Goal: Information Seeking & Learning: Learn about a topic

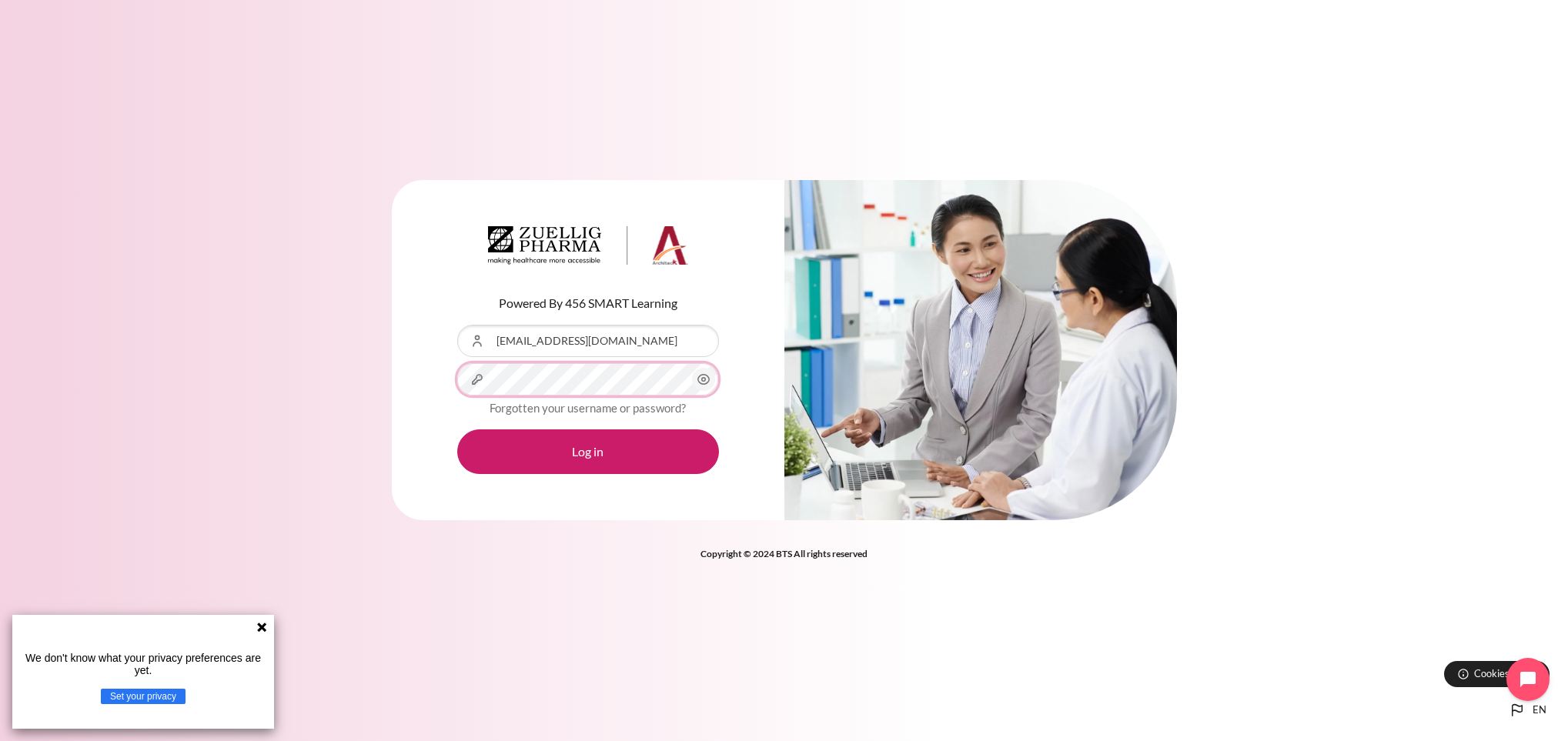
click at [457, 430] on button "Log in" at bounding box center [588, 451] width 261 height 44
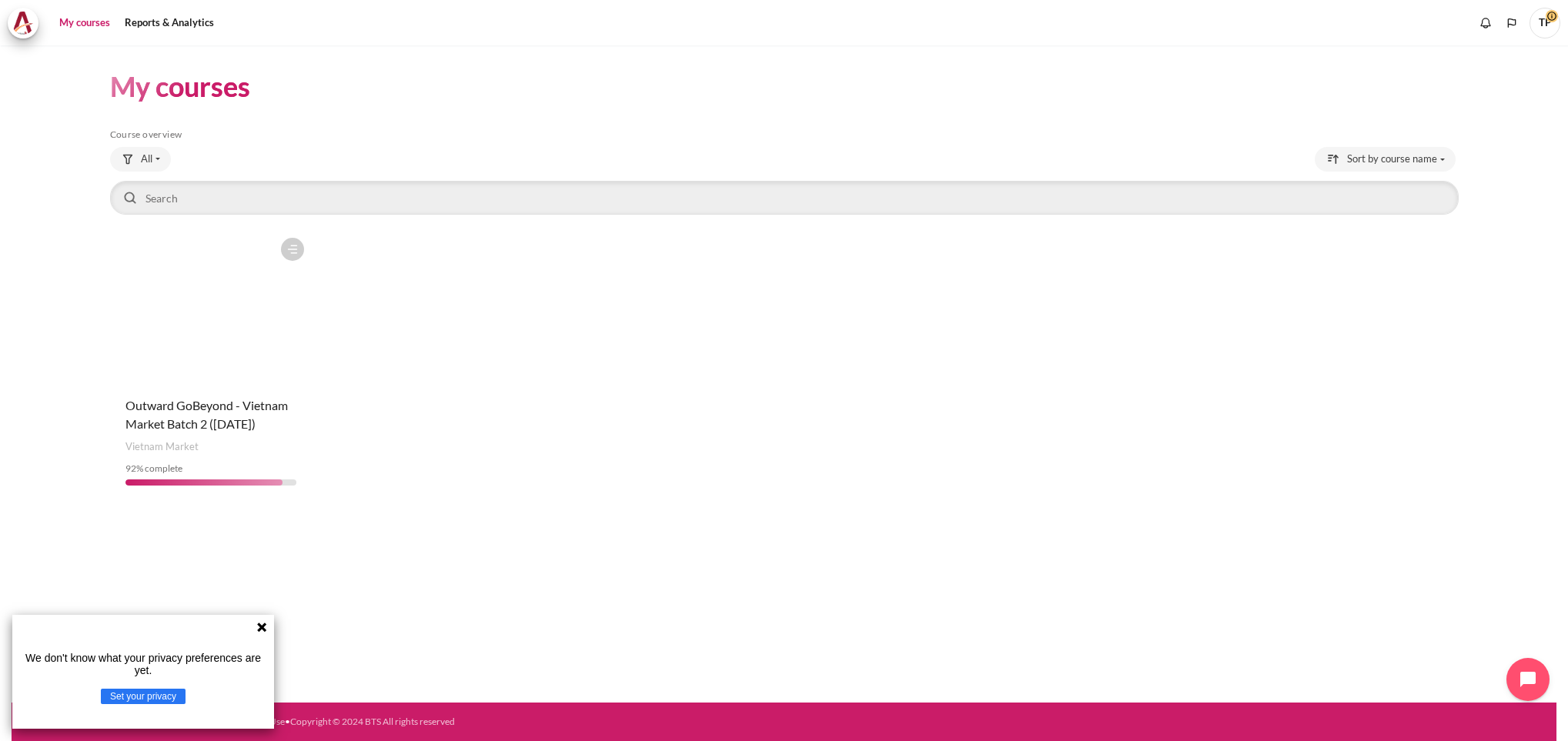
drag, startPoint x: 222, startPoint y: 411, endPoint x: 532, endPoint y: 430, distance: 310.6
click at [222, 411] on span "Outward GoBeyond - Vietnam Market Batch 2 (Jul 2025)" at bounding box center [207, 414] width 162 height 33
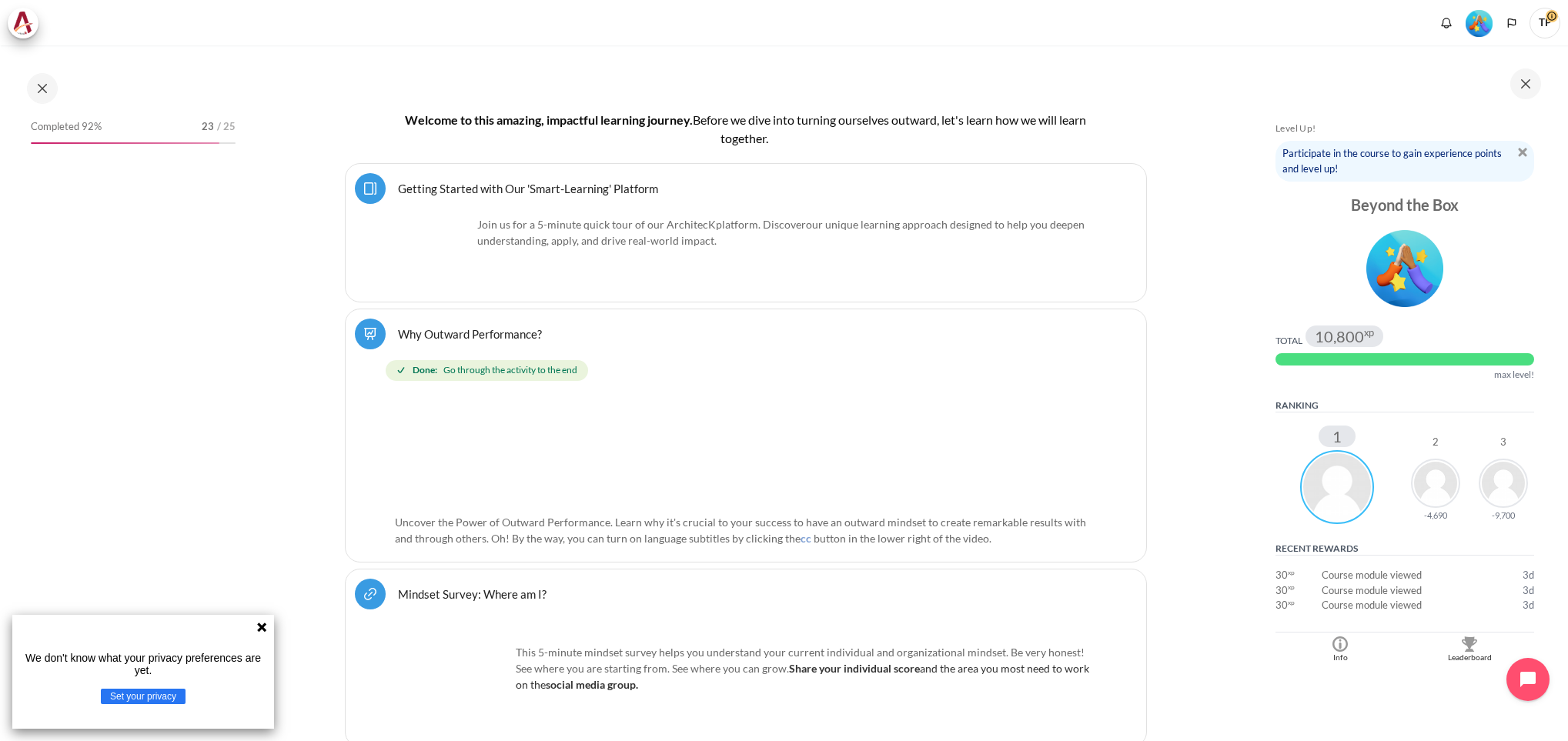
scroll to position [346, 0]
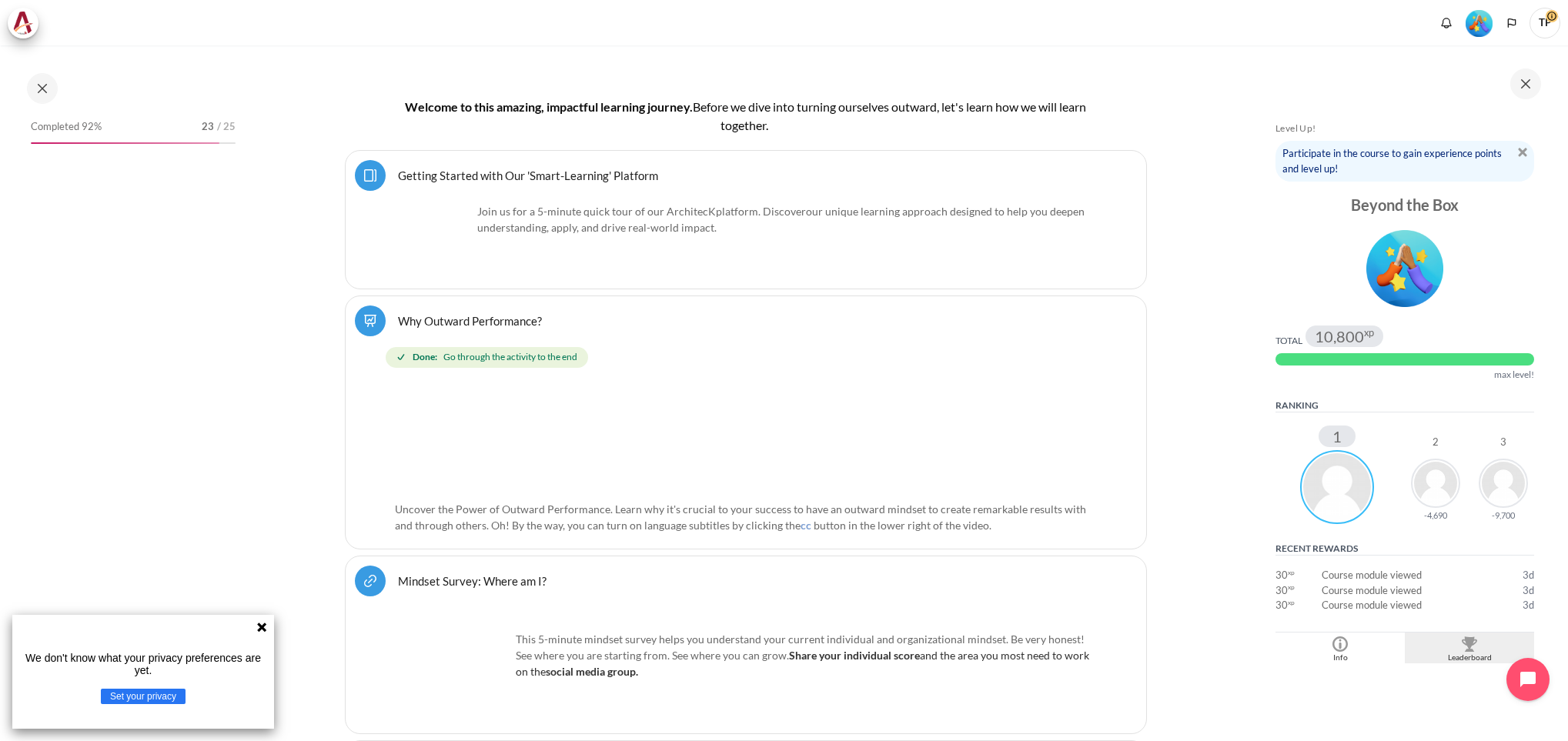
click at [1462, 649] on img "Blocks" at bounding box center [1469, 644] width 15 height 15
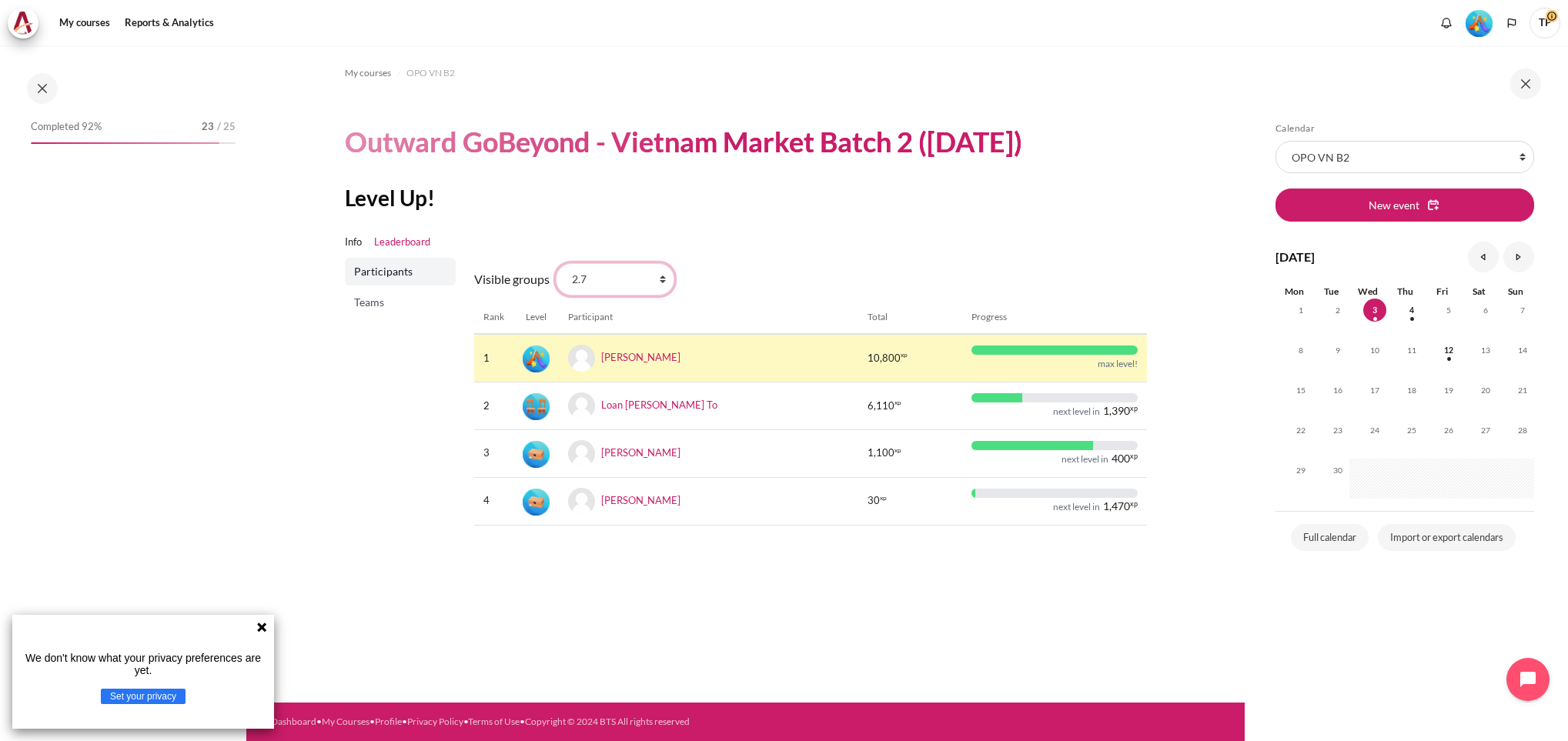
click at [661, 278] on select "All participants 2.7 2.1 2.2 2.3 2.4 2.5 2.6 2.8" at bounding box center [614, 279] width 118 height 33
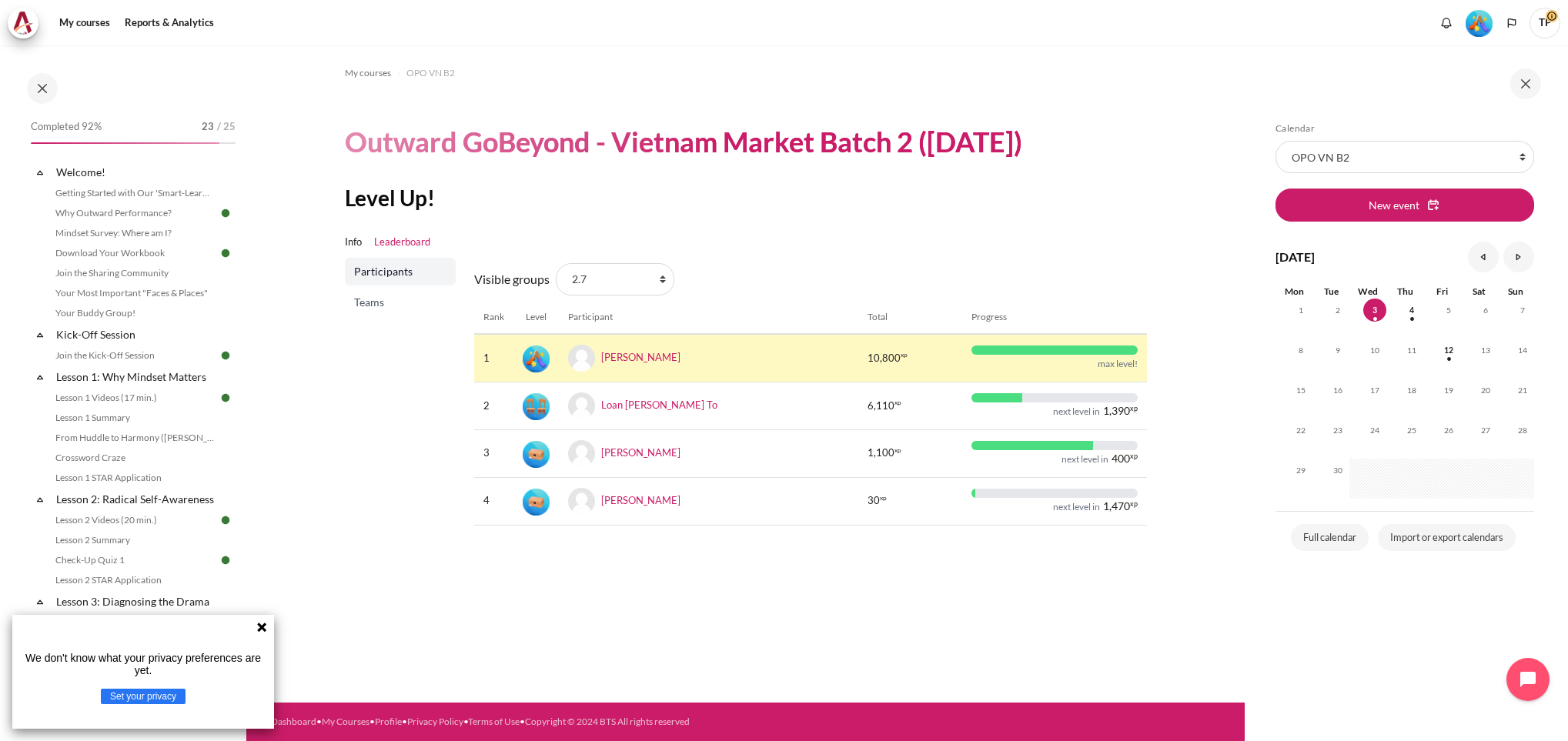
click at [949, 215] on div "Level Up! Info Leaderboard Participants Teams Visible groups All participants 2…" at bounding box center [745, 361] width 802 height 354
click at [658, 280] on select "All participants 2.7 2.1 2.2 2.3 2.4 2.5 2.6 2.8" at bounding box center [614, 279] width 118 height 33
select select "4944"
click at [555, 263] on select "All participants 2.7 2.1 2.2 2.3 2.4 2.5 2.6 2.8" at bounding box center [614, 279] width 118 height 33
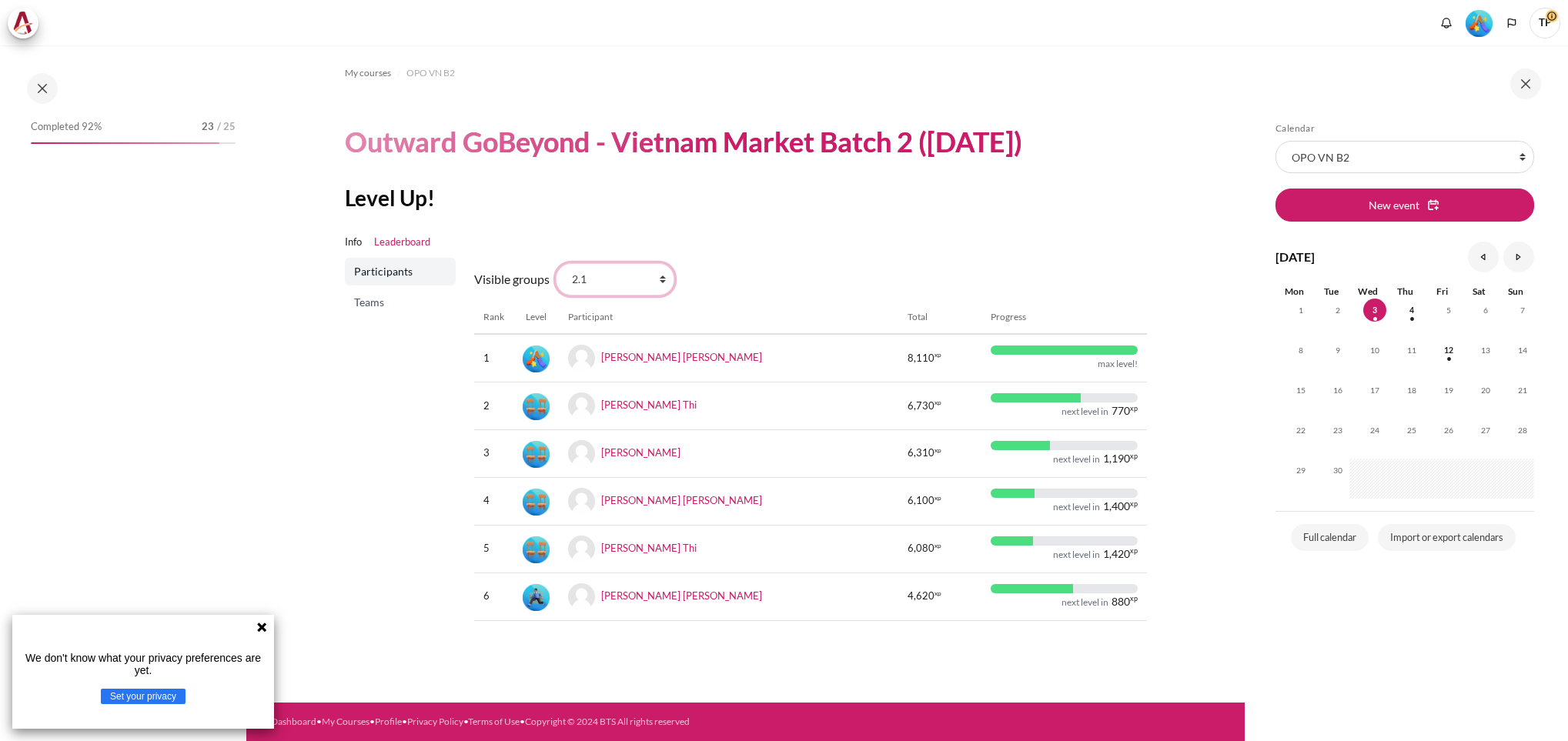
click at [661, 280] on select "All participants 2.7 2.1 2.2 2.3 2.4 2.5 2.6 2.8" at bounding box center [614, 279] width 118 height 33
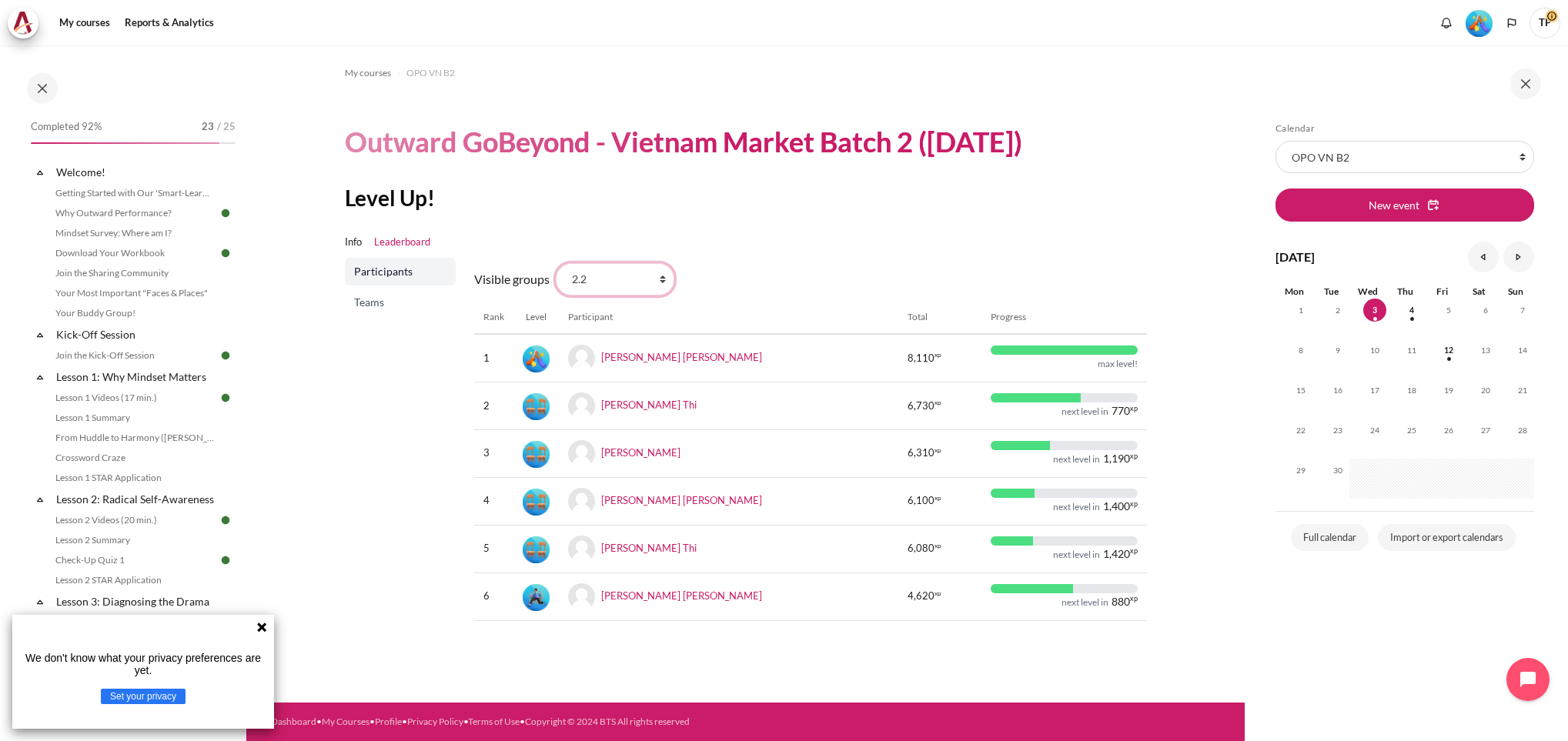
click at [555, 263] on select "All participants 2.7 2.1 2.2 2.3 2.4 2.5 2.6 2.8" at bounding box center [614, 279] width 118 height 33
click at [660, 285] on select "All participants 2.7 2.1 2.2 2.3 2.4 2.5 2.6 2.8" at bounding box center [614, 279] width 118 height 33
click at [555, 263] on select "All participants 2.7 2.1 2.2 2.3 2.4 2.5 2.6 2.8" at bounding box center [614, 279] width 118 height 33
click at [264, 621] on icon at bounding box center [261, 626] width 13 height 13
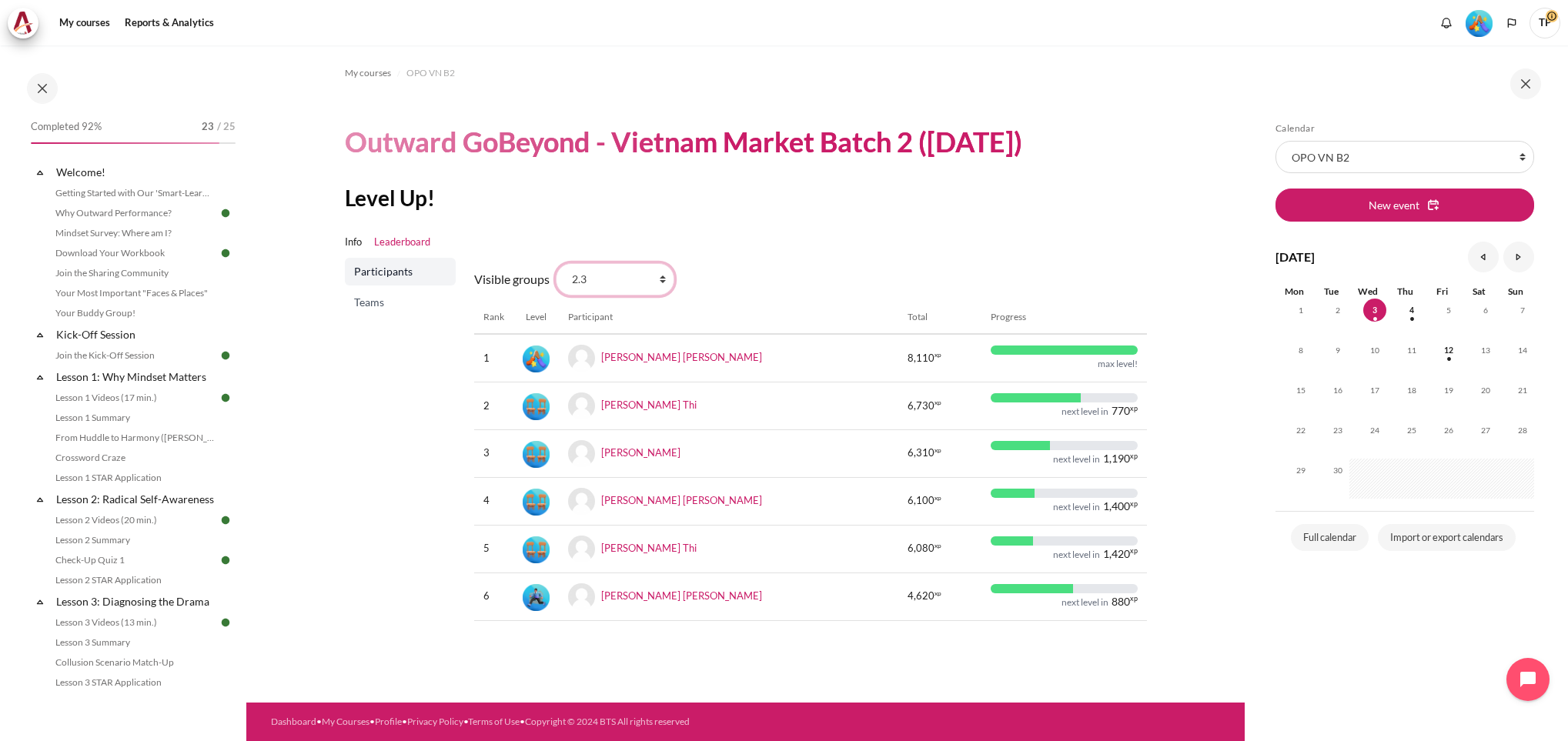
click at [660, 280] on select "All participants 2.7 2.1 2.2 2.3 2.4 2.5 2.6 2.8" at bounding box center [614, 279] width 118 height 33
select select "4947"
click at [555, 263] on select "All participants 2.7 2.1 2.2 2.3 2.4 2.5 2.6 2.8" at bounding box center [614, 279] width 118 height 33
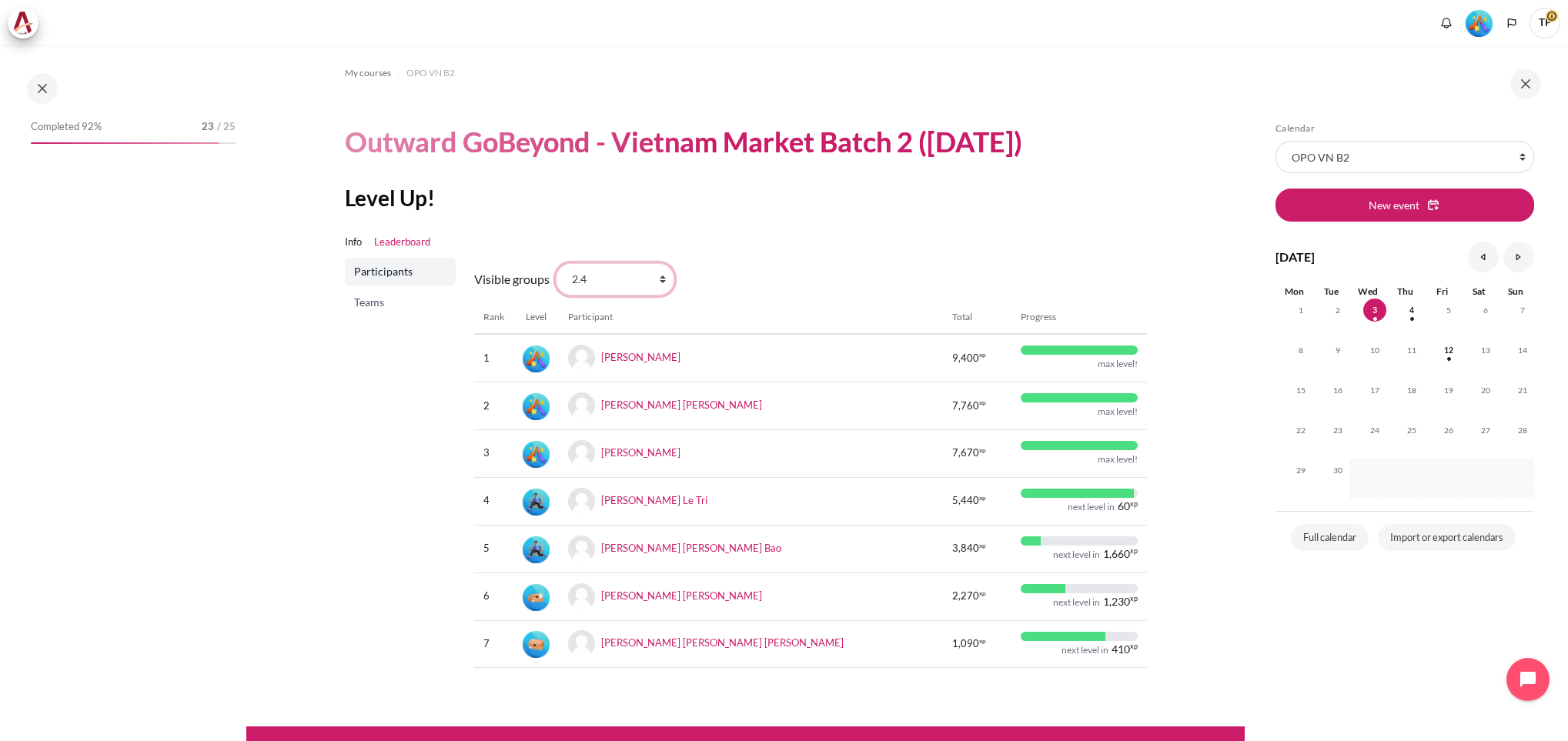
click at [660, 282] on select "All participants 2.7 2.1 2.2 2.3 2.4 2.5 2.6 2.8" at bounding box center [614, 279] width 118 height 33
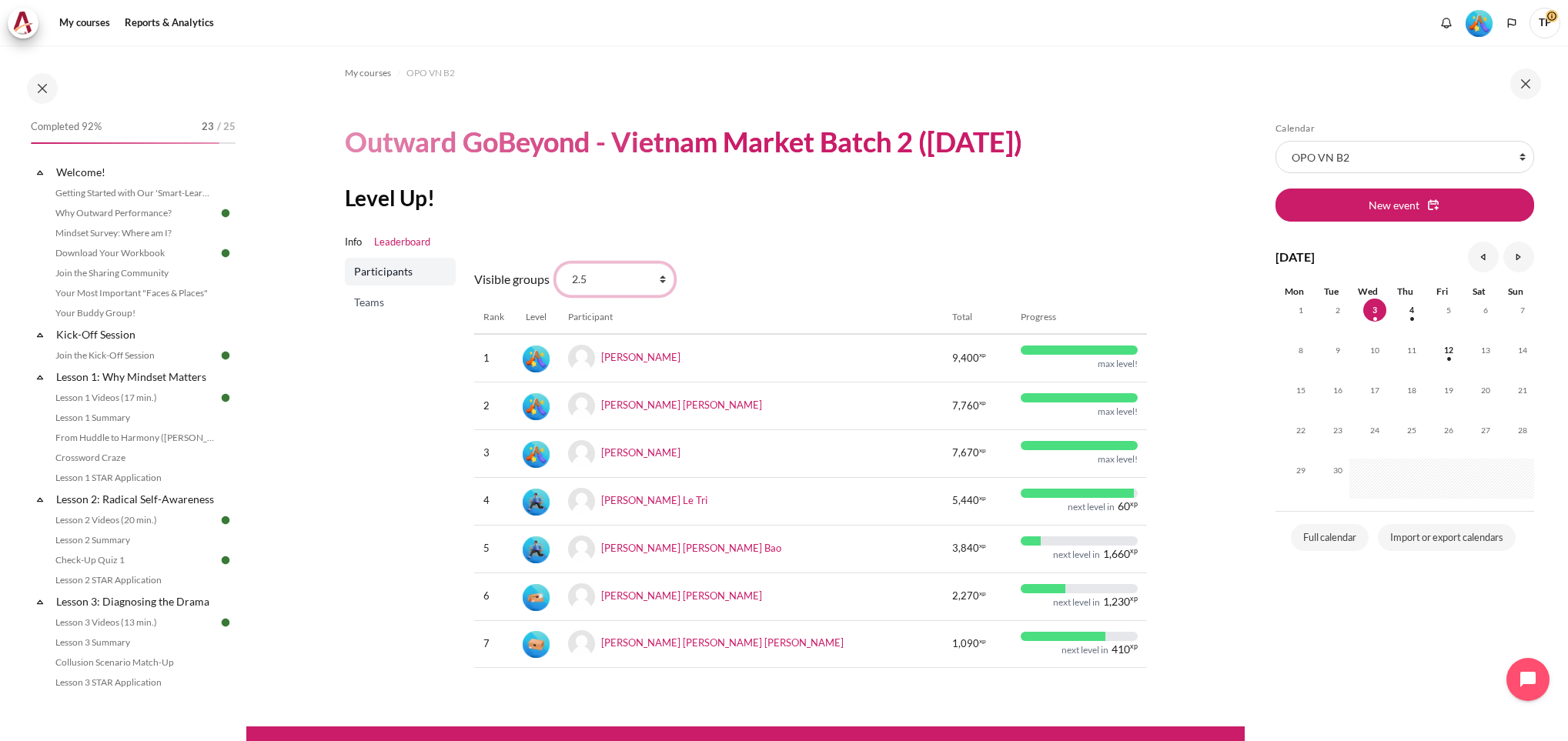
click at [555, 263] on select "All participants 2.7 2.1 2.2 2.3 2.4 2.5 2.6 2.8" at bounding box center [614, 279] width 118 height 33
click at [666, 278] on select "All participants 2.7 2.1 2.2 2.3 2.4 2.5 2.6 2.8" at bounding box center [614, 279] width 118 height 33
click at [555, 263] on select "All participants 2.7 2.1 2.2 2.3 2.4 2.5 2.6 2.8" at bounding box center [614, 279] width 118 height 33
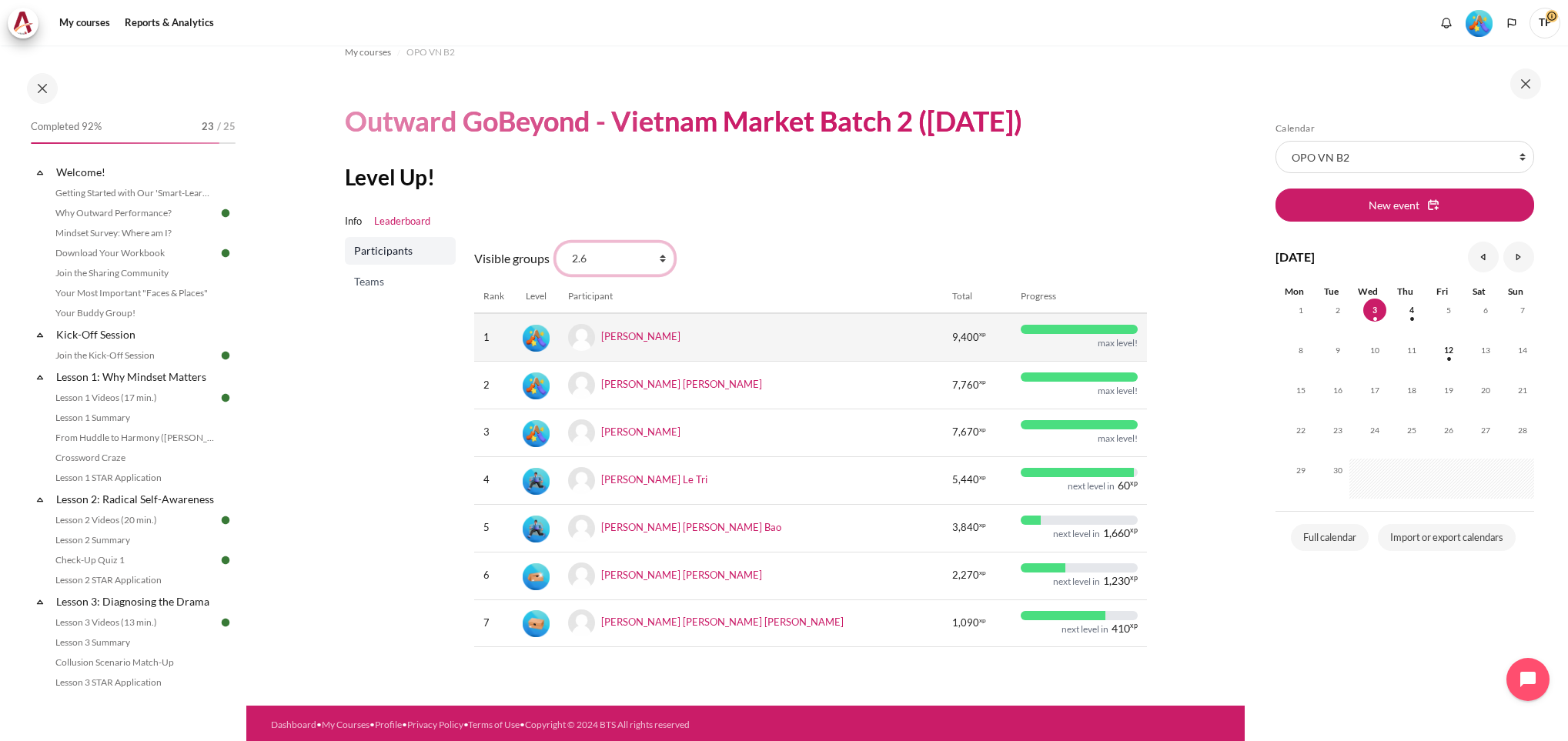
scroll to position [26, 0]
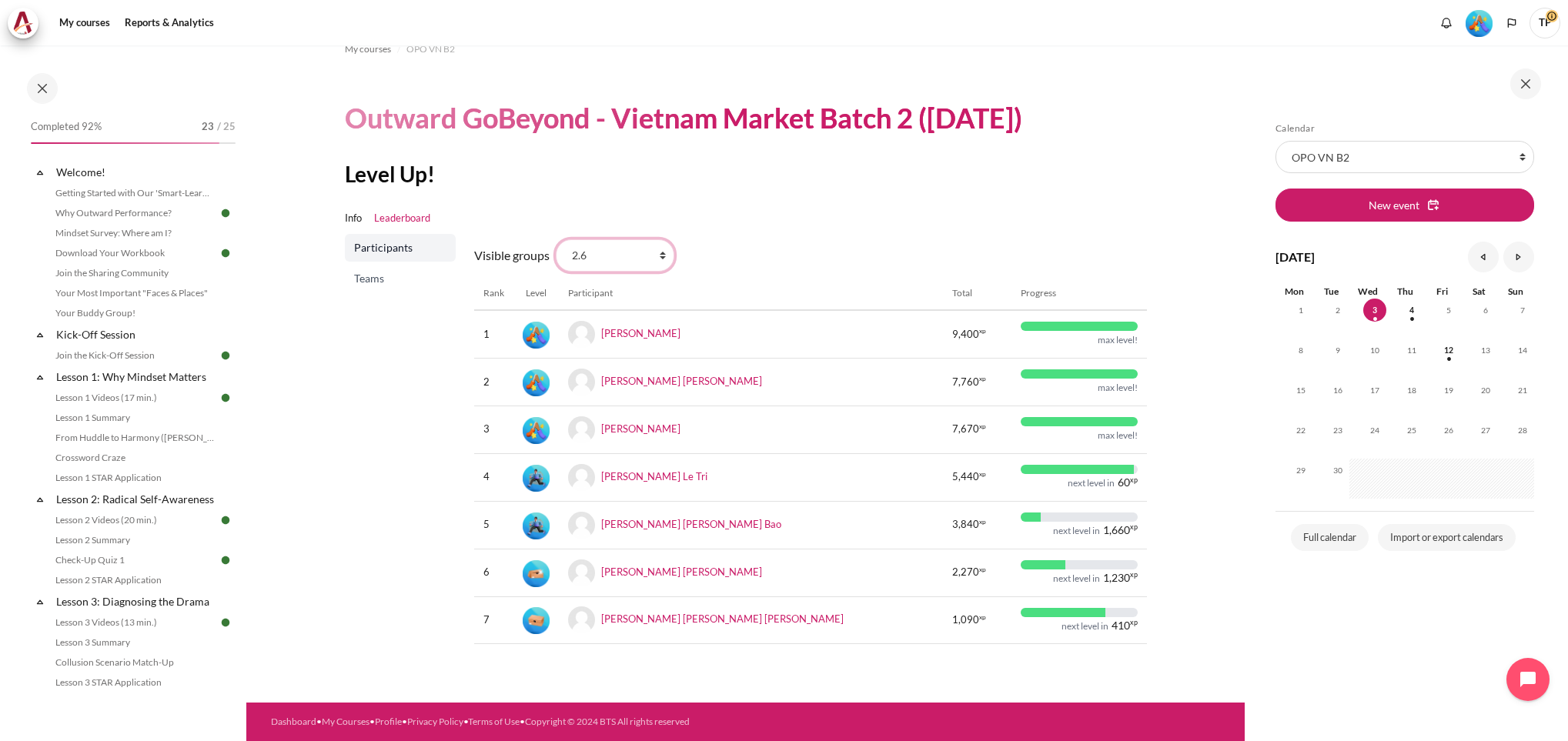
click at [665, 255] on select "All participants 2.7 2.1 2.2 2.3 2.4 2.5 2.6 2.8" at bounding box center [614, 255] width 118 height 33
select select "4951"
click at [555, 239] on select "All participants 2.7 2.1 2.2 2.3 2.4 2.5 2.6 2.8" at bounding box center [614, 255] width 118 height 33
click at [367, 275] on span "Teams" at bounding box center [402, 278] width 95 height 15
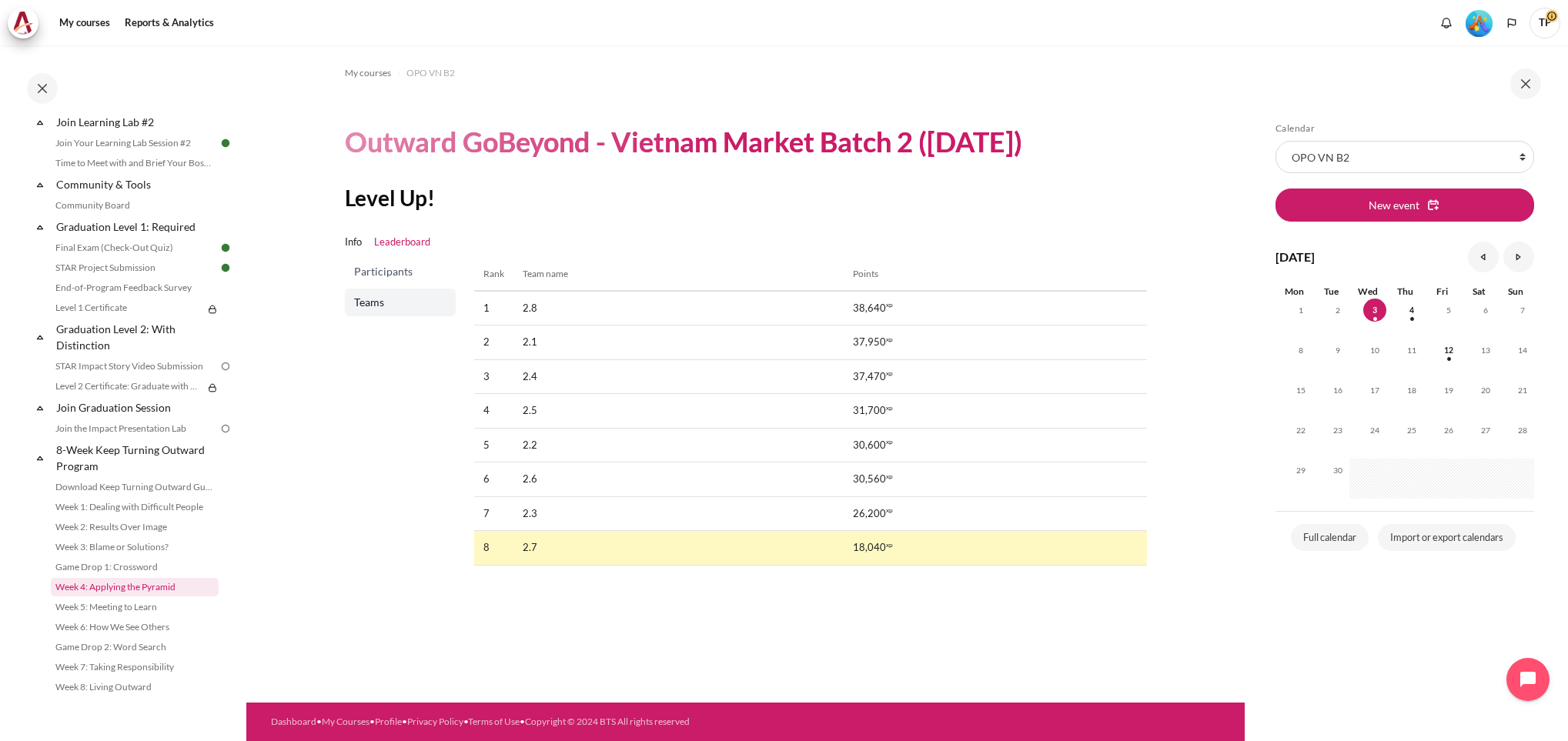
scroll to position [1650, 0]
drag, startPoint x: 109, startPoint y: 363, endPoint x: 180, endPoint y: 367, distance: 71.1
click at [109, 363] on link "STAR Impact Story Video Submission" at bounding box center [135, 366] width 168 height 18
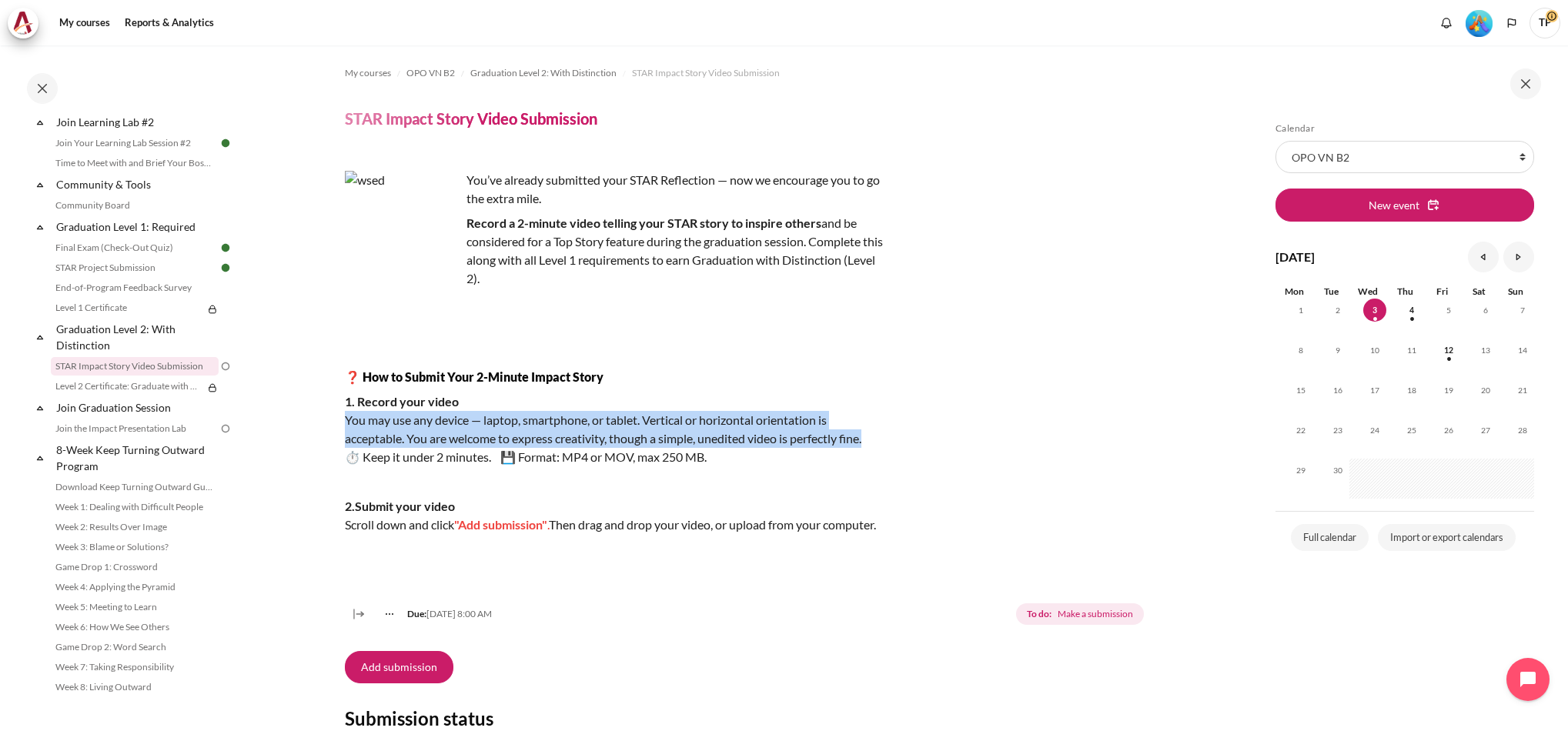
drag, startPoint x: 343, startPoint y: 425, endPoint x: 869, endPoint y: 440, distance: 526.2
copy p "You may use any device — laptop, smartphone, or tablet. Vertical or horizontal …"
drag, startPoint x: 125, startPoint y: 653, endPoint x: 562, endPoint y: 690, distance: 438.6
click at [125, 616] on link "Week 5: Meeting to Learn" at bounding box center [135, 607] width 168 height 18
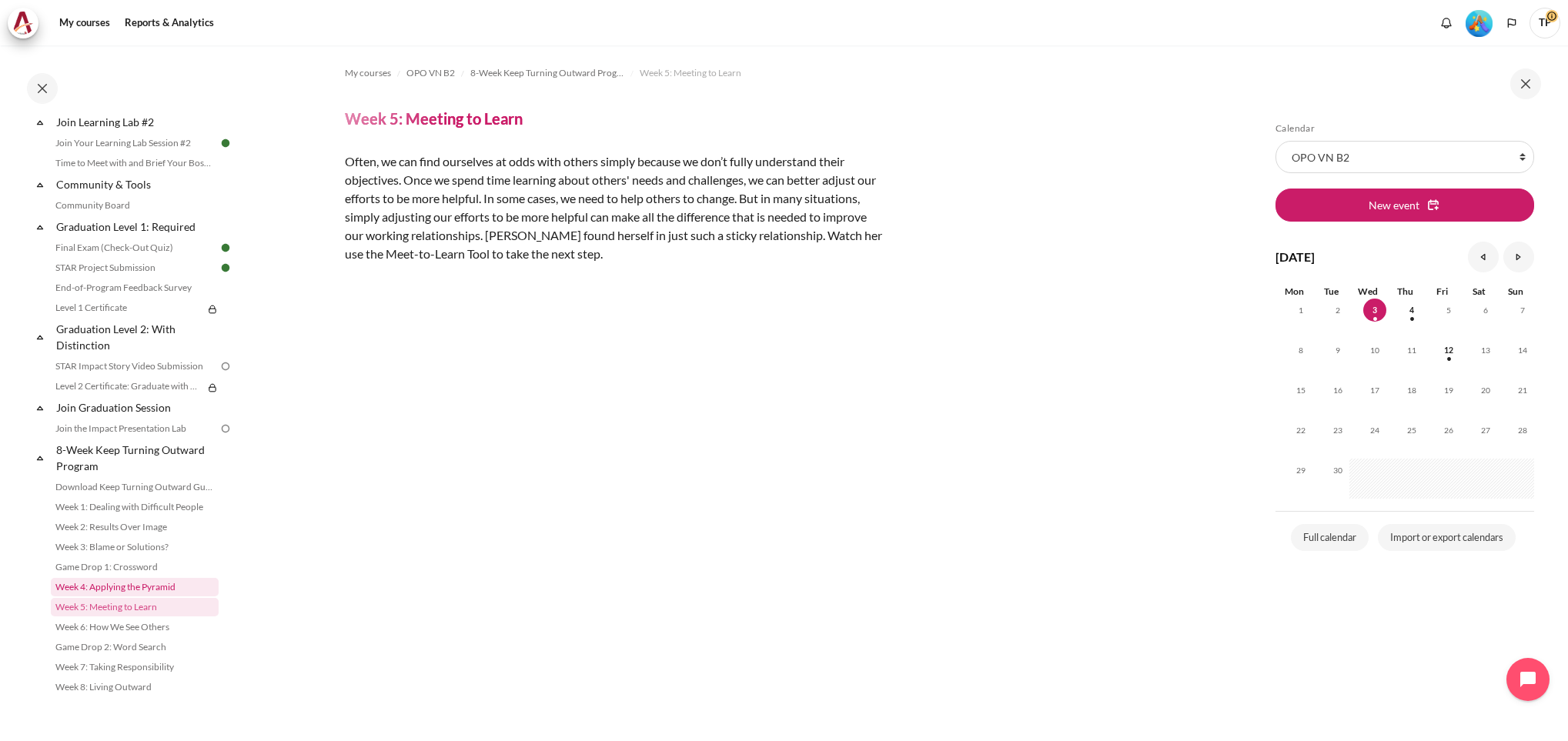
click at [127, 582] on link "Week 4: Applying the Pyramid" at bounding box center [135, 587] width 168 height 18
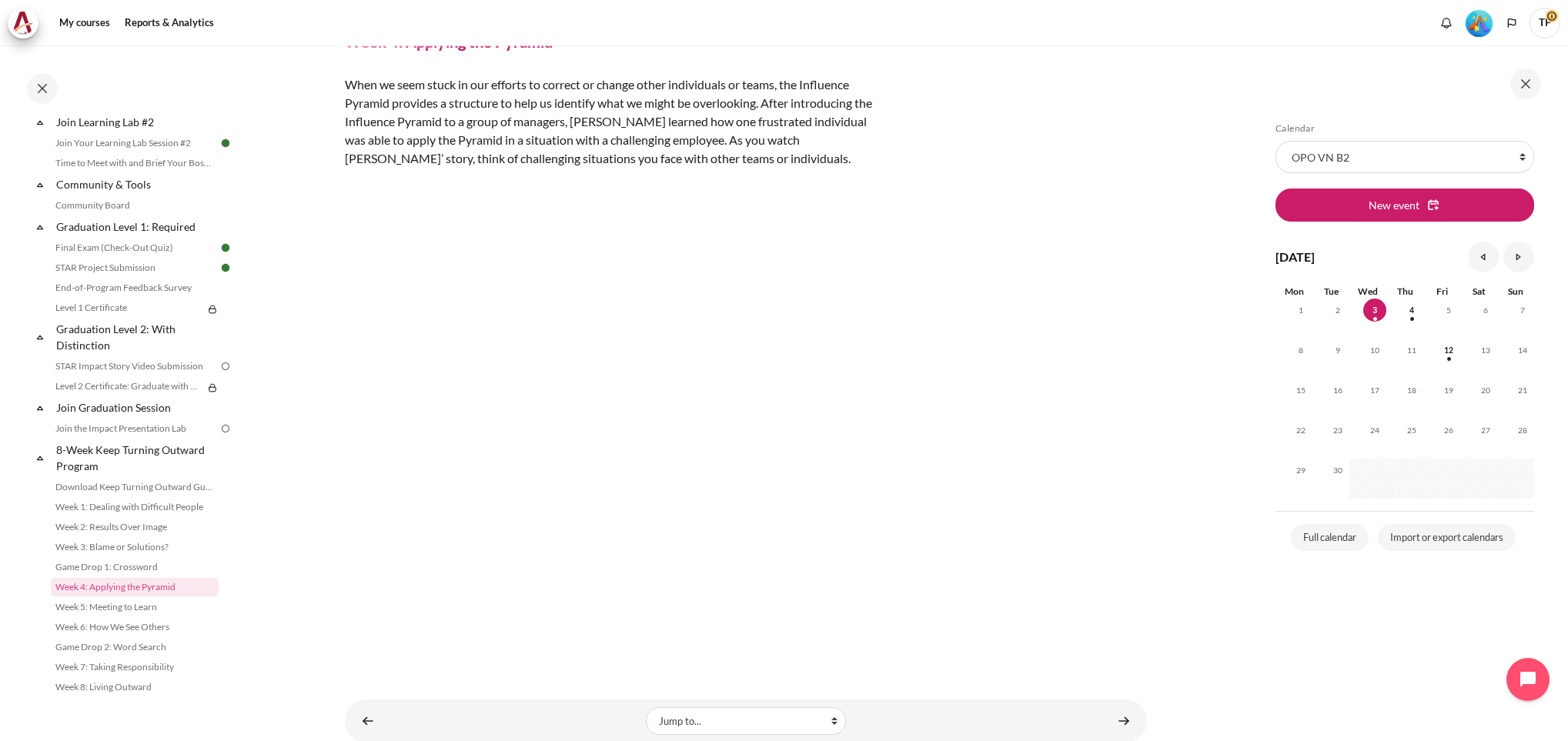
scroll to position [109, 0]
